Goal: Book appointment/travel/reservation

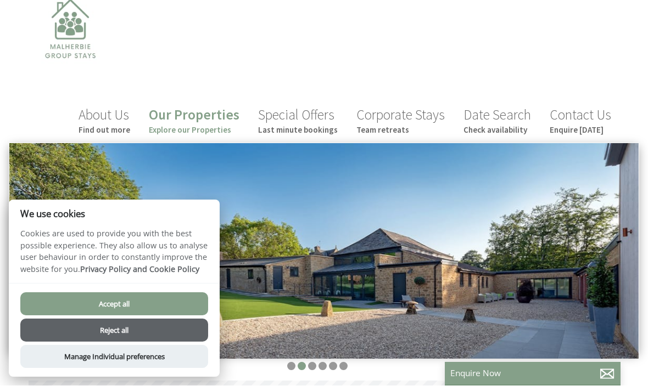
scroll to position [23, 0]
click at [160, 301] on button "Accept all" at bounding box center [114, 304] width 188 height 23
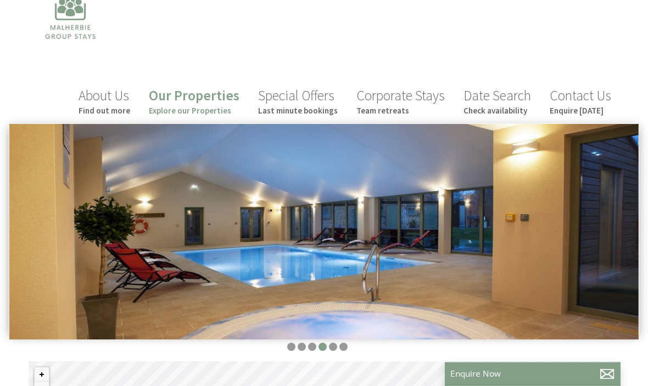
scroll to position [42, 0]
click at [387, 109] on small "Team retreats" at bounding box center [400, 110] width 88 height 10
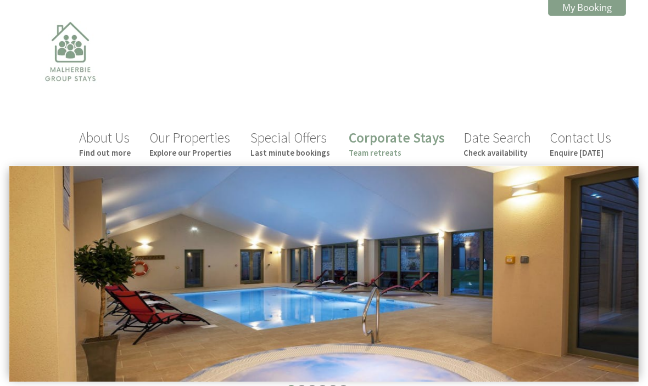
click at [211, 149] on small "Explore our Properties" at bounding box center [190, 153] width 82 height 10
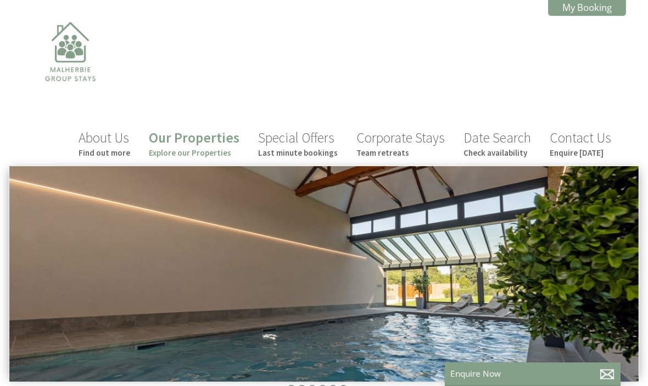
scroll to position [0, 10]
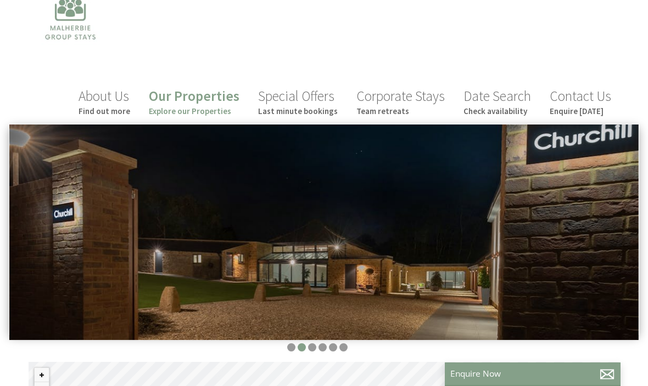
scroll to position [19, 0]
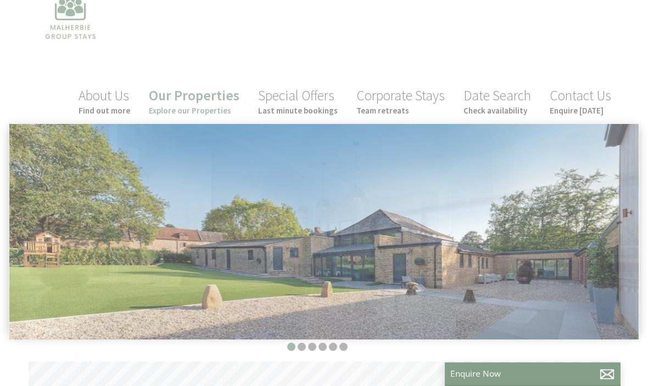
scroll to position [0, 10]
